Goal: Navigation & Orientation: Understand site structure

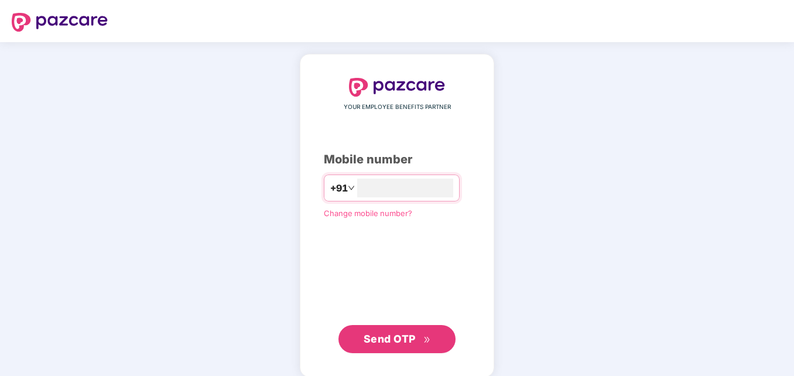
type input "**********"
click at [388, 336] on span "Send OTP" at bounding box center [390, 339] width 52 height 12
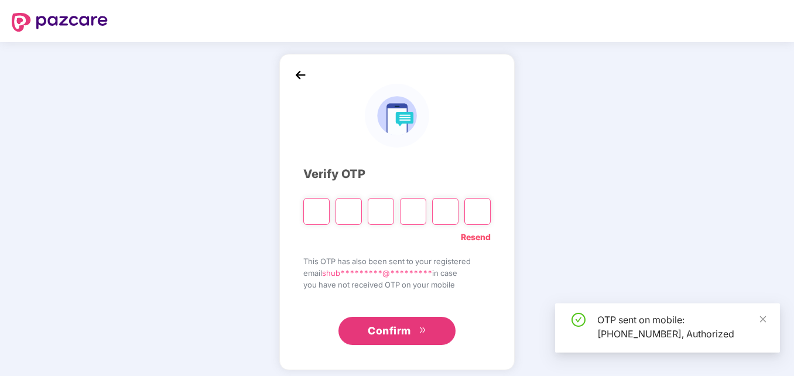
type input "*"
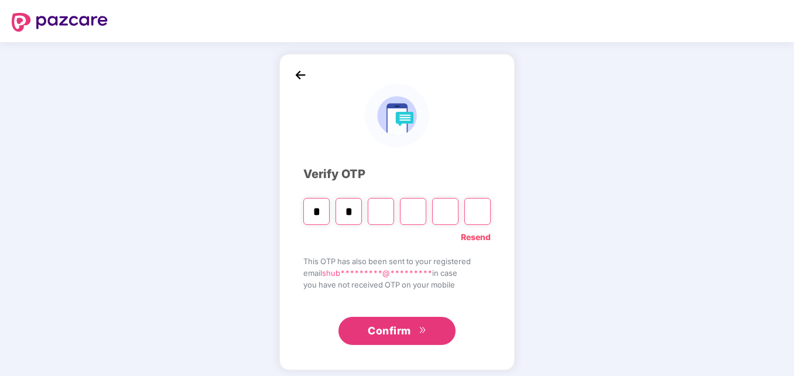
type input "*"
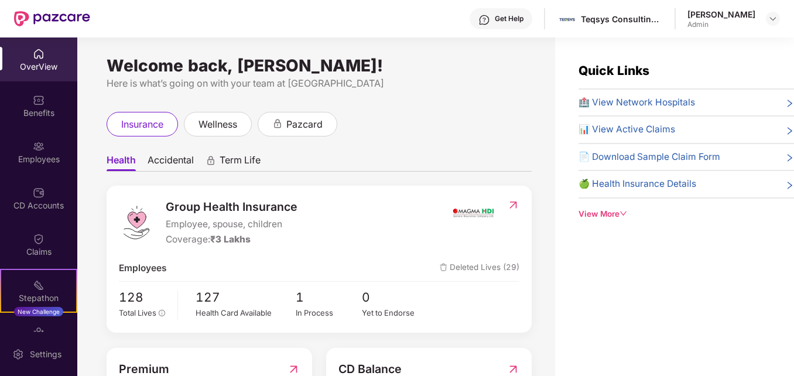
click at [495, 152] on ul "Health Accidental Term Life" at bounding box center [319, 159] width 425 height 23
click at [212, 114] on div "wellness" at bounding box center [218, 124] width 68 height 25
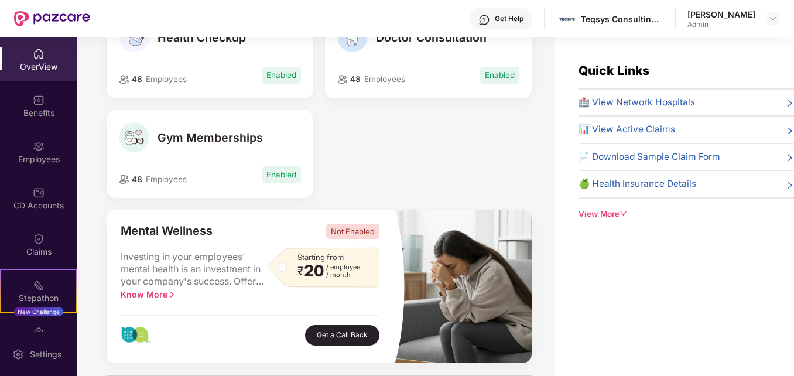
scroll to position [410, 0]
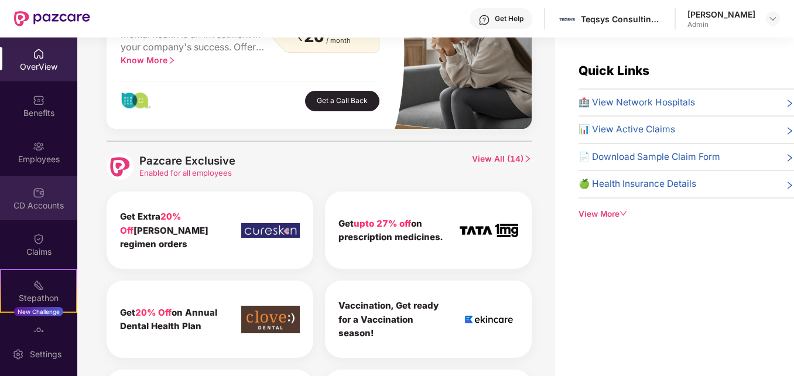
click at [44, 200] on div "CD Accounts" at bounding box center [38, 206] width 77 height 12
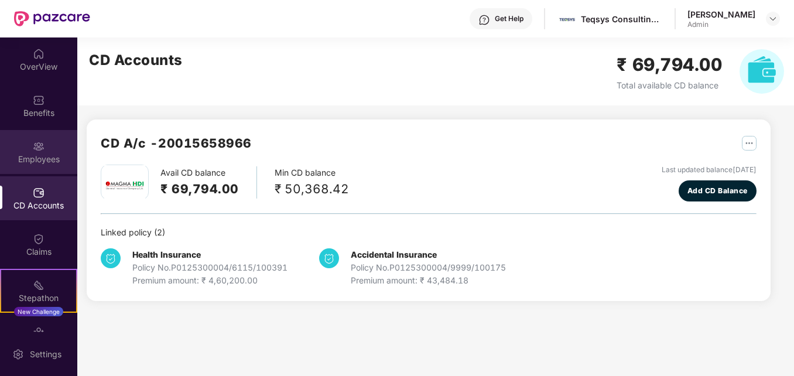
click at [39, 148] on img at bounding box center [39, 147] width 12 height 12
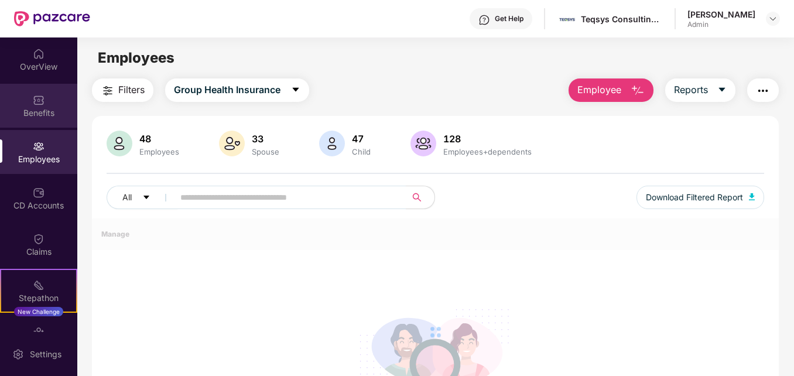
click at [40, 105] on img at bounding box center [39, 100] width 12 height 12
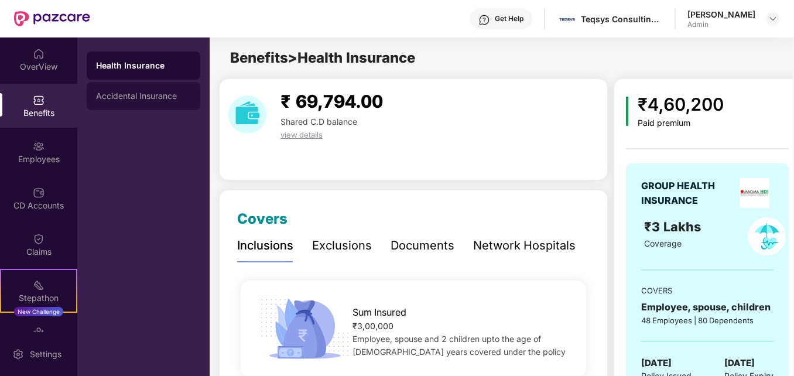
click at [145, 92] on div "Accidental Insurance" at bounding box center [143, 95] width 95 height 9
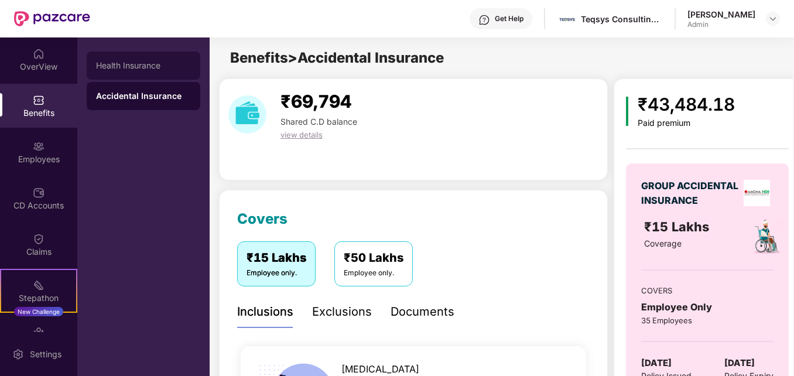
click at [135, 69] on div "Health Insurance" at bounding box center [143, 65] width 95 height 9
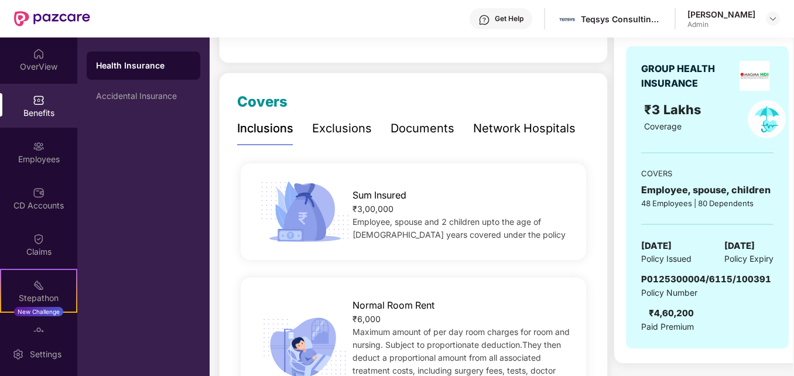
click at [337, 124] on div "Exclusions" at bounding box center [342, 128] width 60 height 18
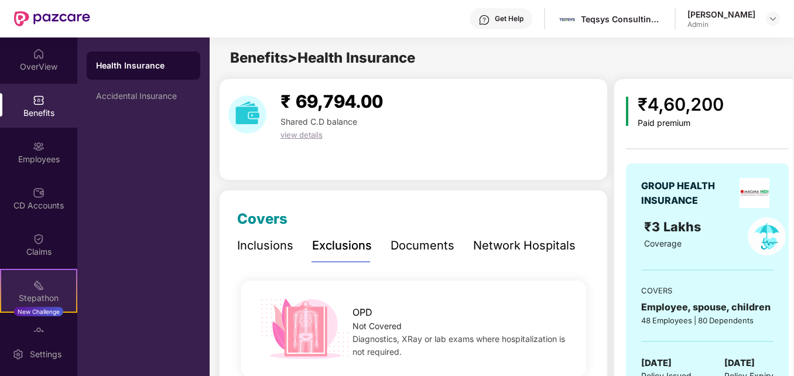
scroll to position [76, 0]
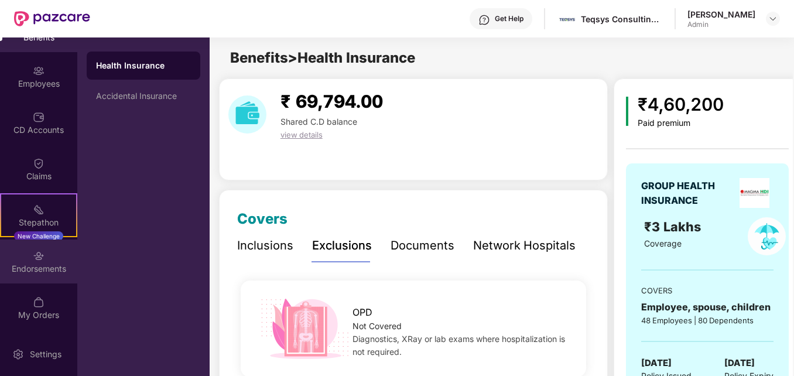
click at [39, 268] on div "Endorsements" at bounding box center [38, 269] width 77 height 12
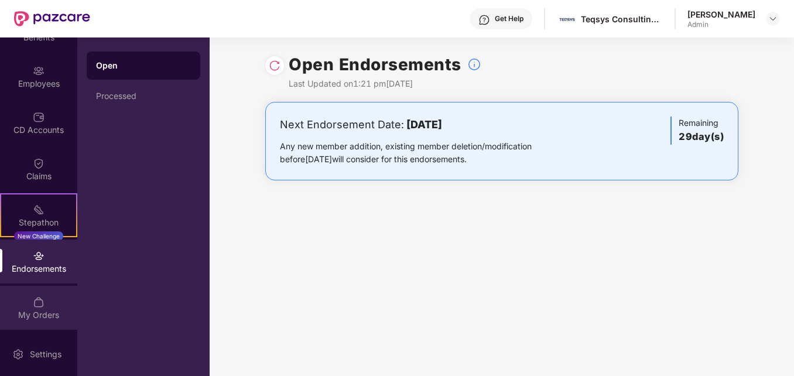
click at [37, 309] on div "My Orders" at bounding box center [38, 315] width 77 height 12
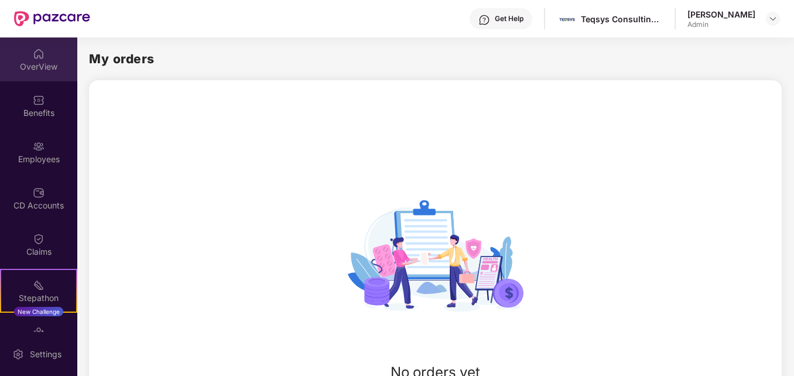
click at [35, 62] on div "OverView" at bounding box center [38, 67] width 77 height 12
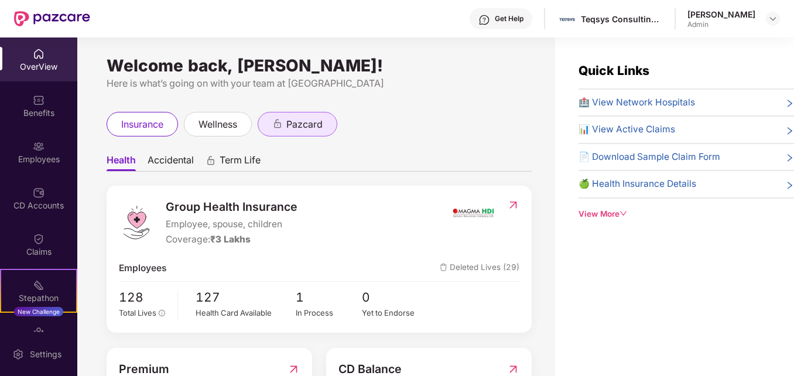
click at [311, 123] on span "pazcard" at bounding box center [304, 124] width 36 height 15
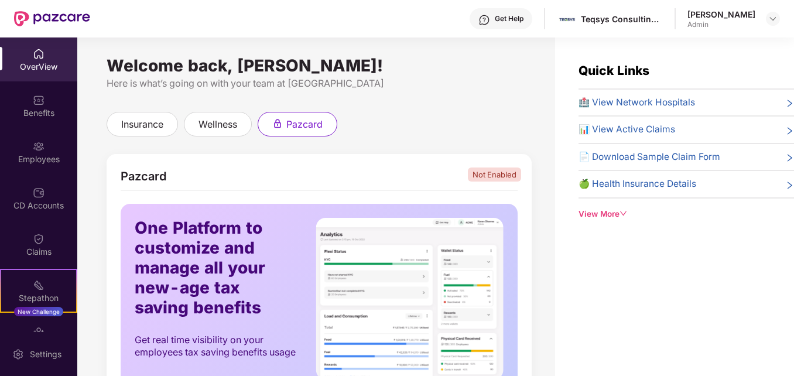
click at [503, 19] on div "Get Help" at bounding box center [509, 18] width 29 height 9
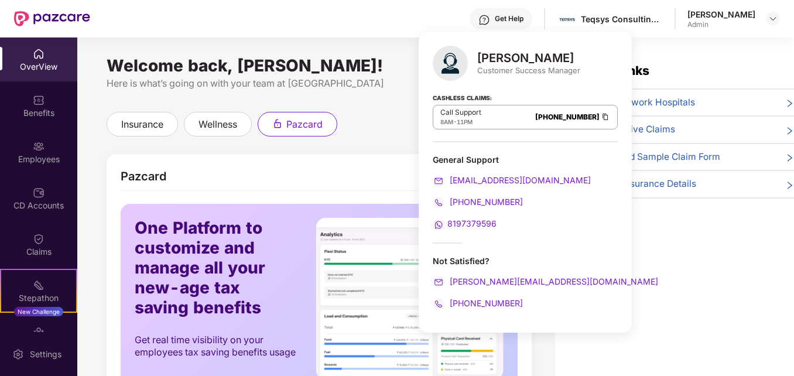
click at [652, 258] on div "Quick Links 🏥 View Network Hospitals 📊 View Active Claims 📄 Download Sample Cla…" at bounding box center [674, 225] width 239 height 376
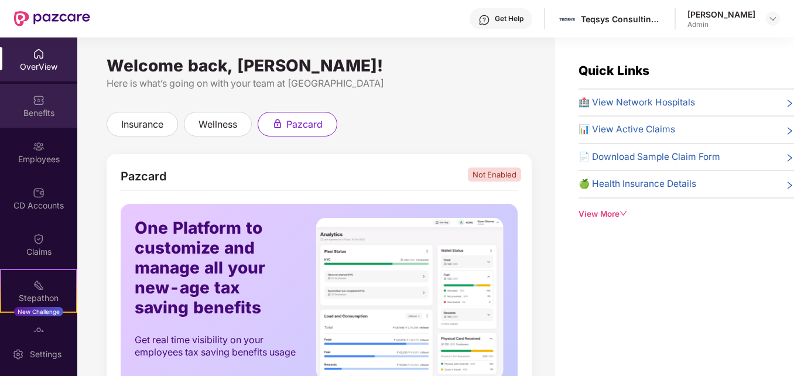
click at [38, 101] on img at bounding box center [39, 100] width 12 height 12
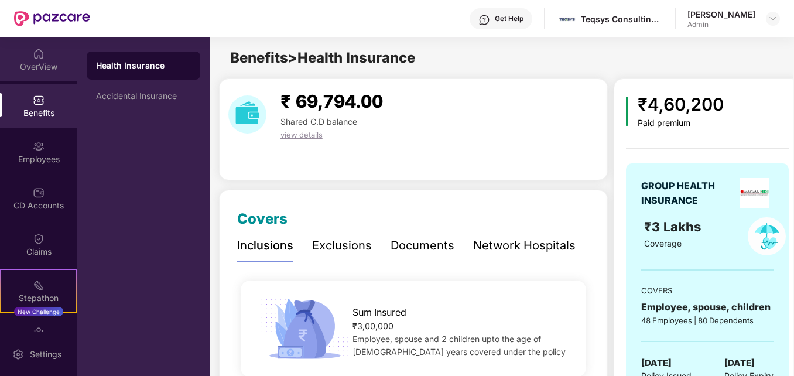
click at [29, 61] on div "OverView" at bounding box center [38, 67] width 77 height 12
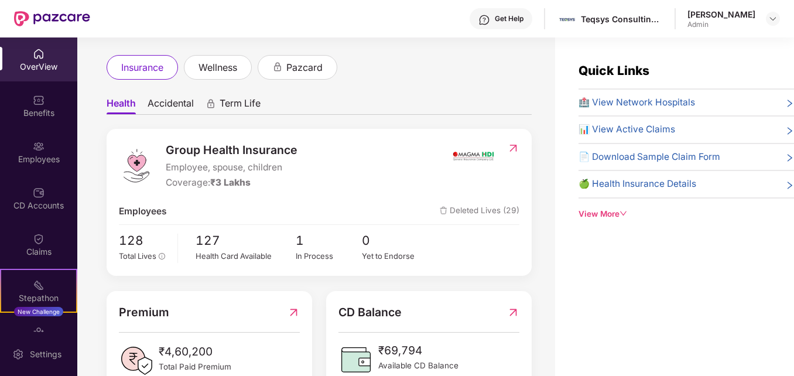
scroll to position [234, 0]
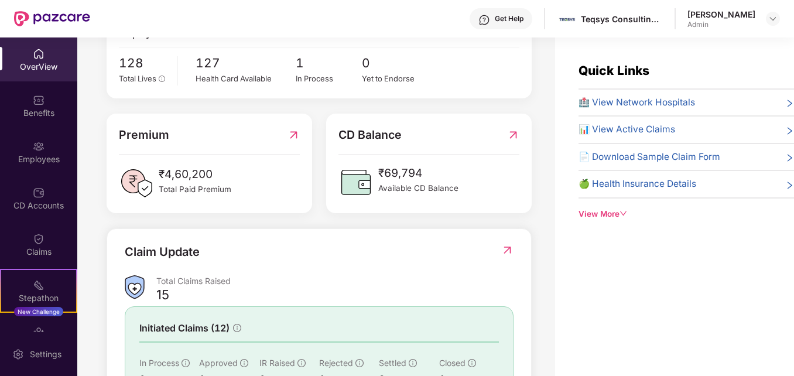
click at [621, 211] on icon "down" at bounding box center [623, 214] width 8 height 8
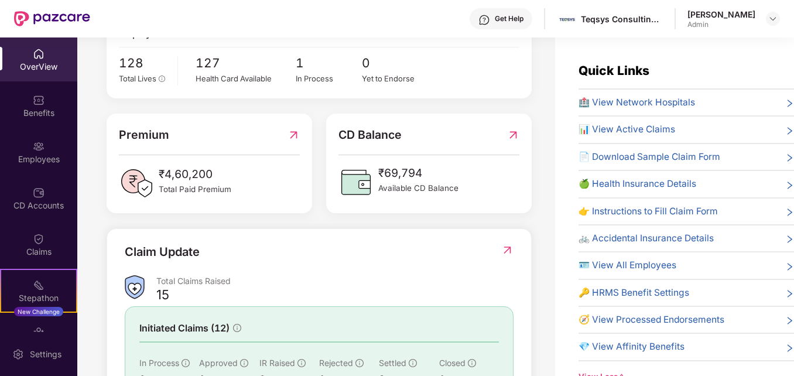
scroll to position [37, 0]
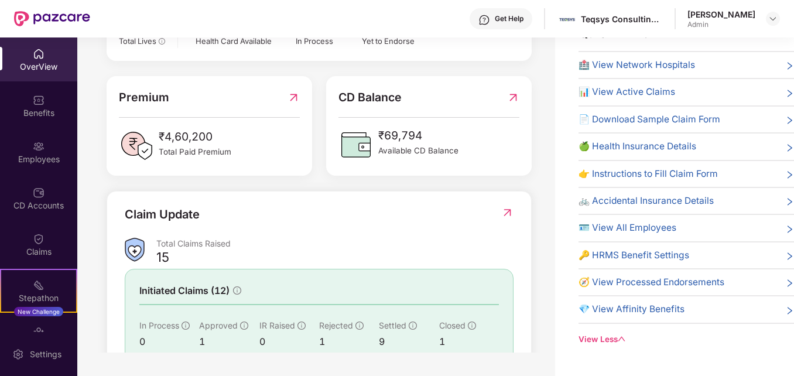
click at [647, 256] on span "🔑 HRMS Benefit Settings" at bounding box center [633, 255] width 111 height 14
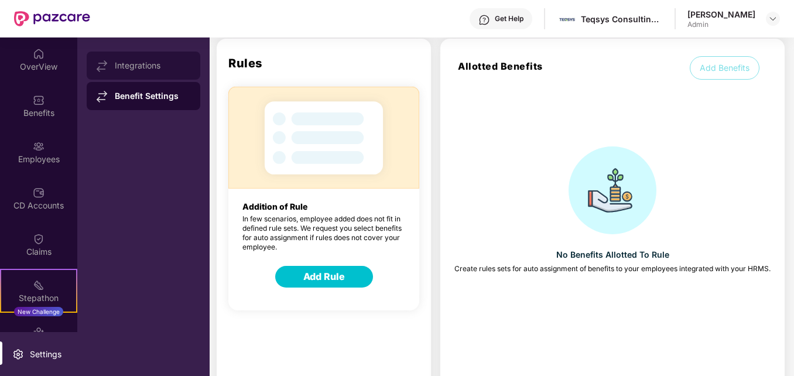
click at [126, 63] on div "Integrations" at bounding box center [153, 65] width 76 height 9
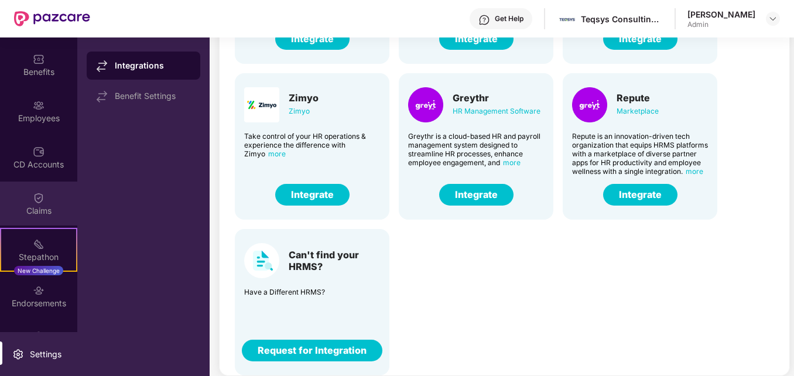
scroll to position [76, 0]
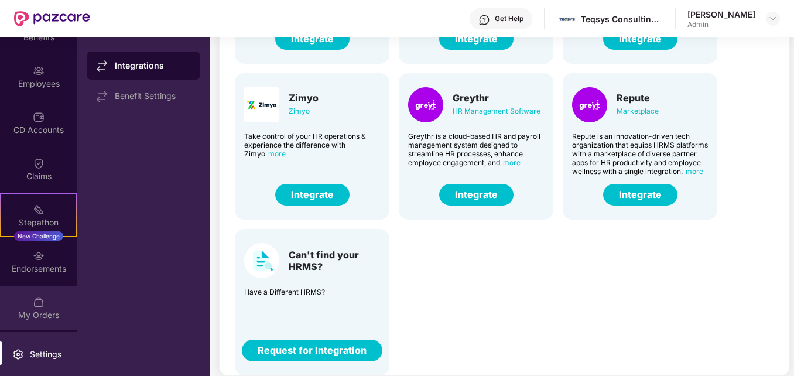
click at [34, 298] on img at bounding box center [39, 302] width 12 height 12
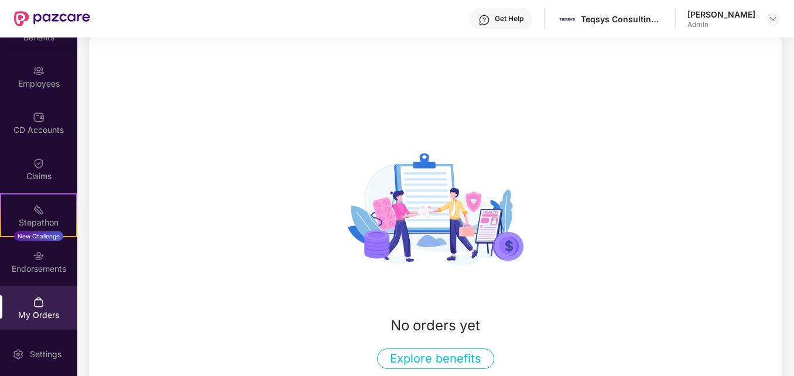
click at [433, 355] on button "Explore benefits" at bounding box center [435, 358] width 117 height 20
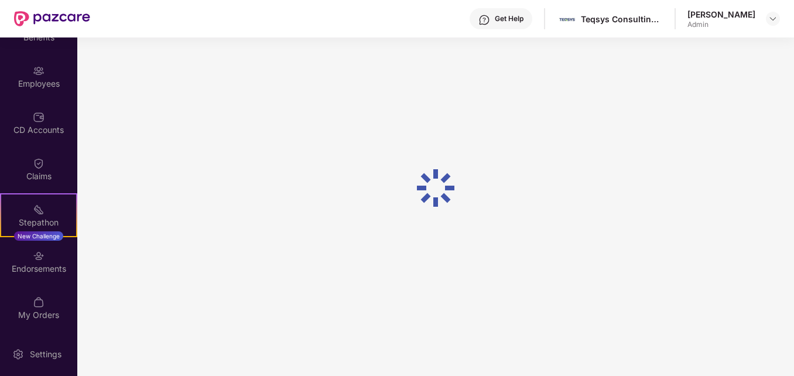
scroll to position [37, 0]
